Goal: Navigation & Orientation: Find specific page/section

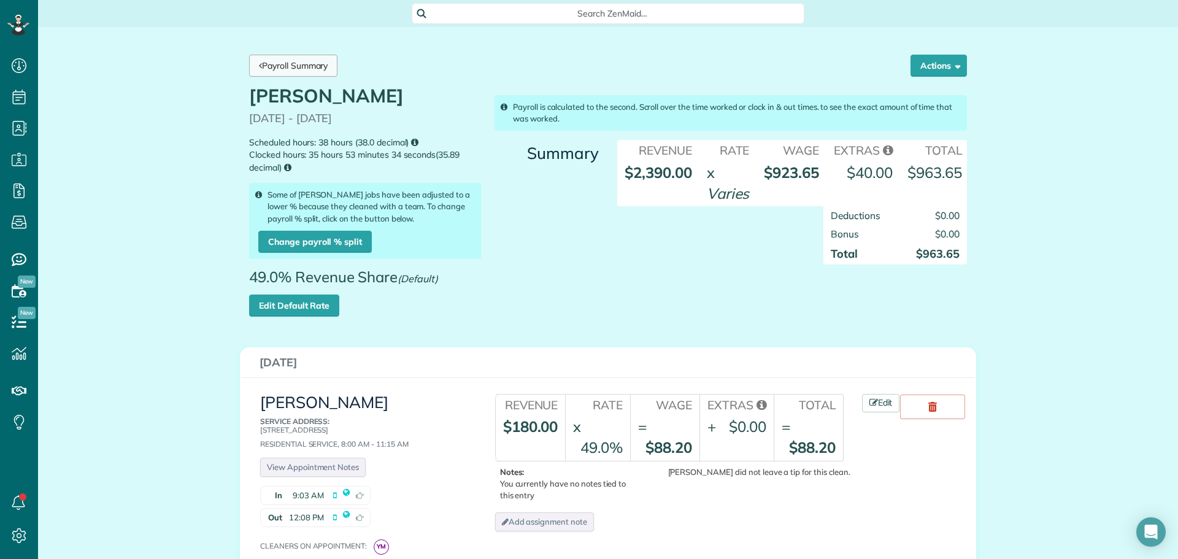
click at [296, 66] on link "Payroll Summary" at bounding box center [293, 66] width 88 height 22
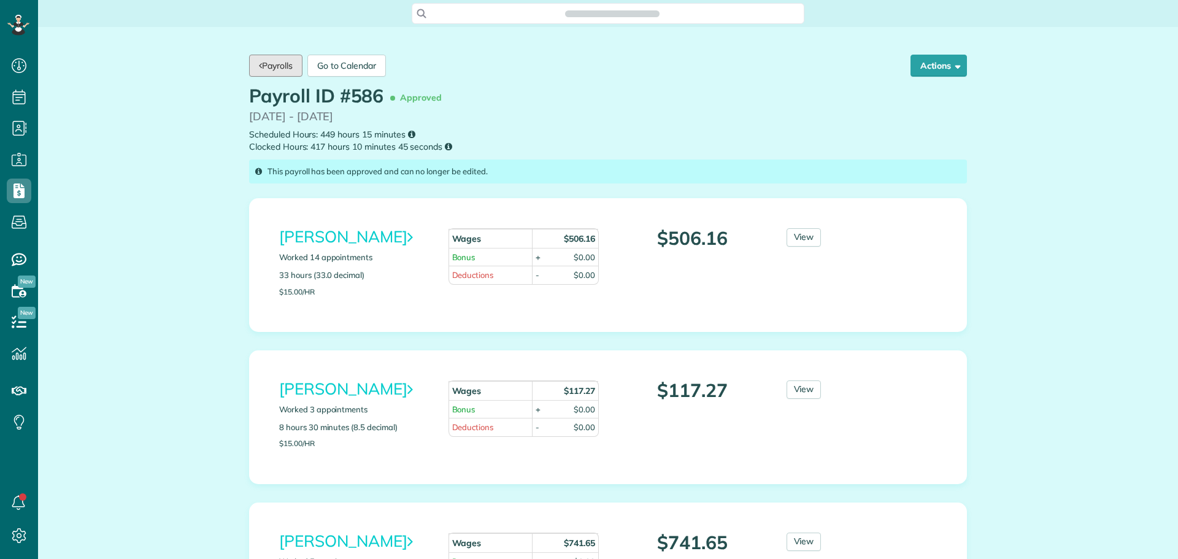
scroll to position [6, 6]
click at [296, 66] on link "Payrolls" at bounding box center [275, 66] width 53 height 22
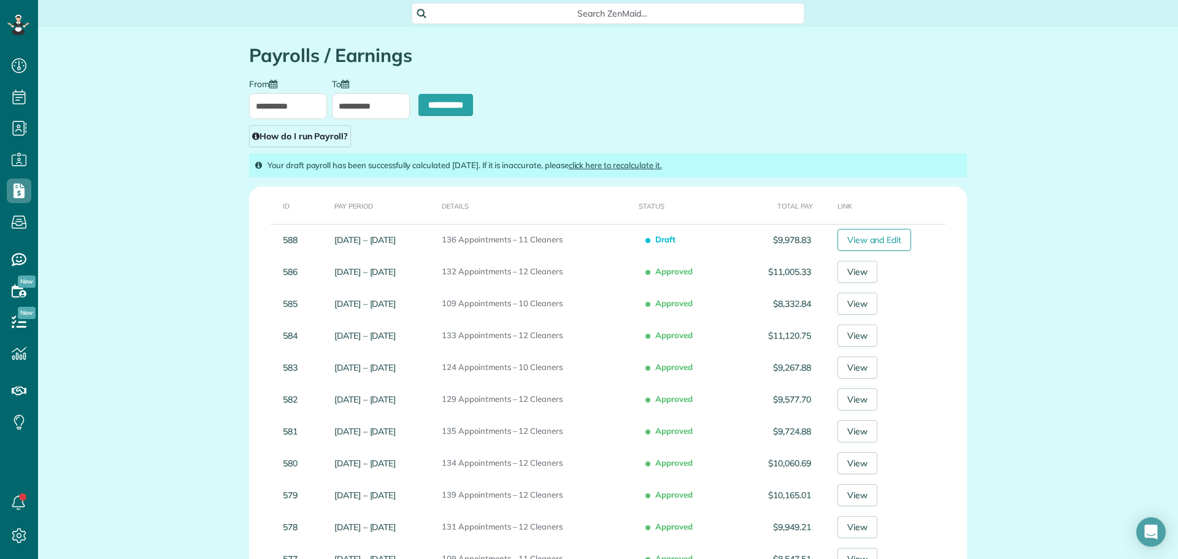
scroll to position [6, 6]
